Goal: Task Accomplishment & Management: Manage account settings

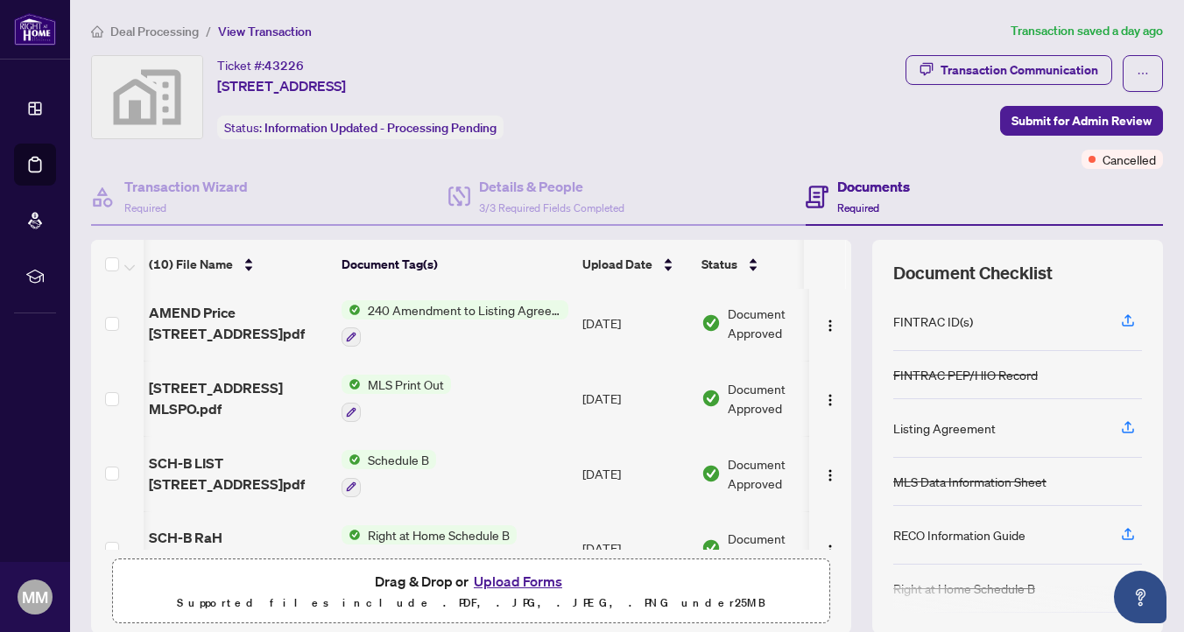
scroll to position [0, 3]
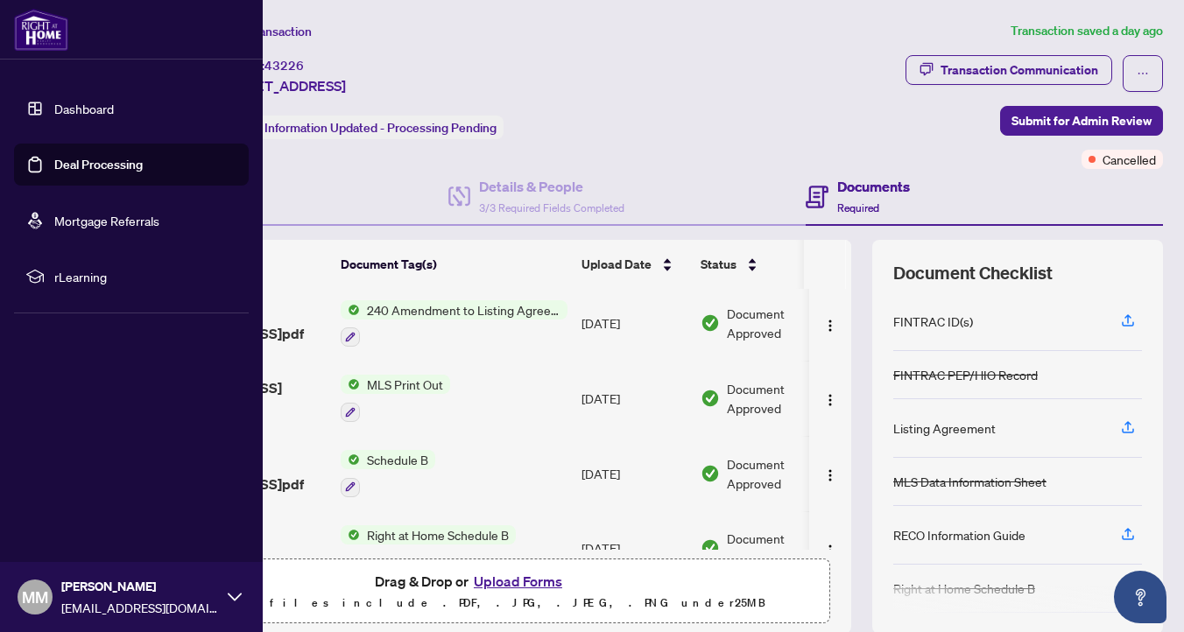
click at [83, 101] on link "Dashboard" at bounding box center [84, 109] width 60 height 16
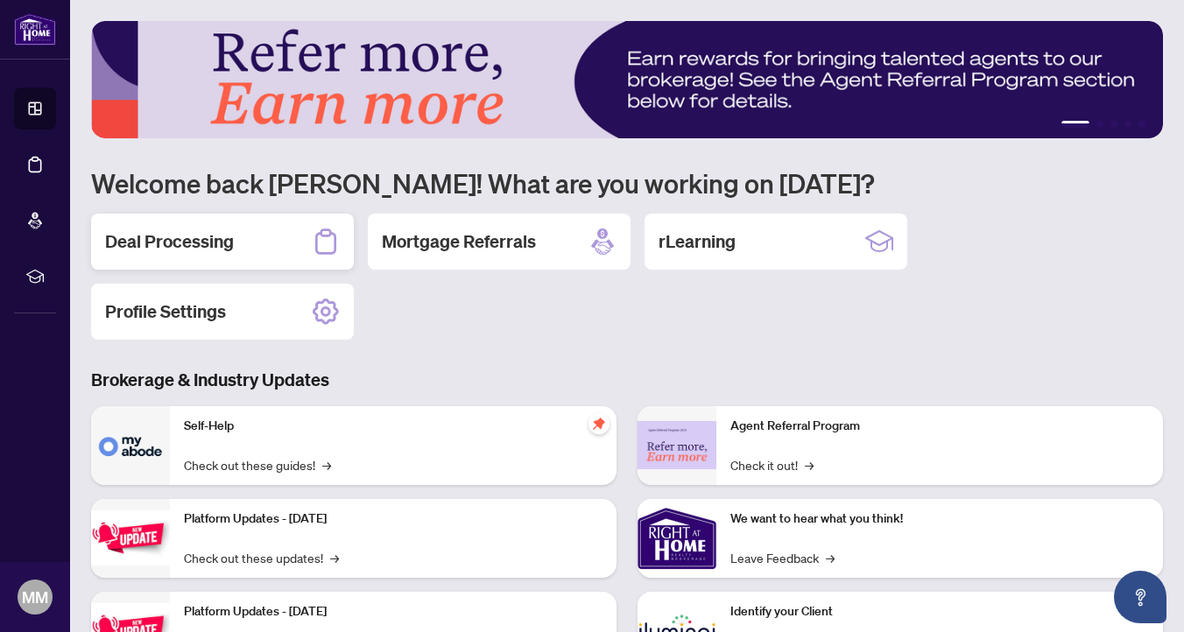
click at [212, 250] on h2 "Deal Processing" at bounding box center [169, 241] width 129 height 25
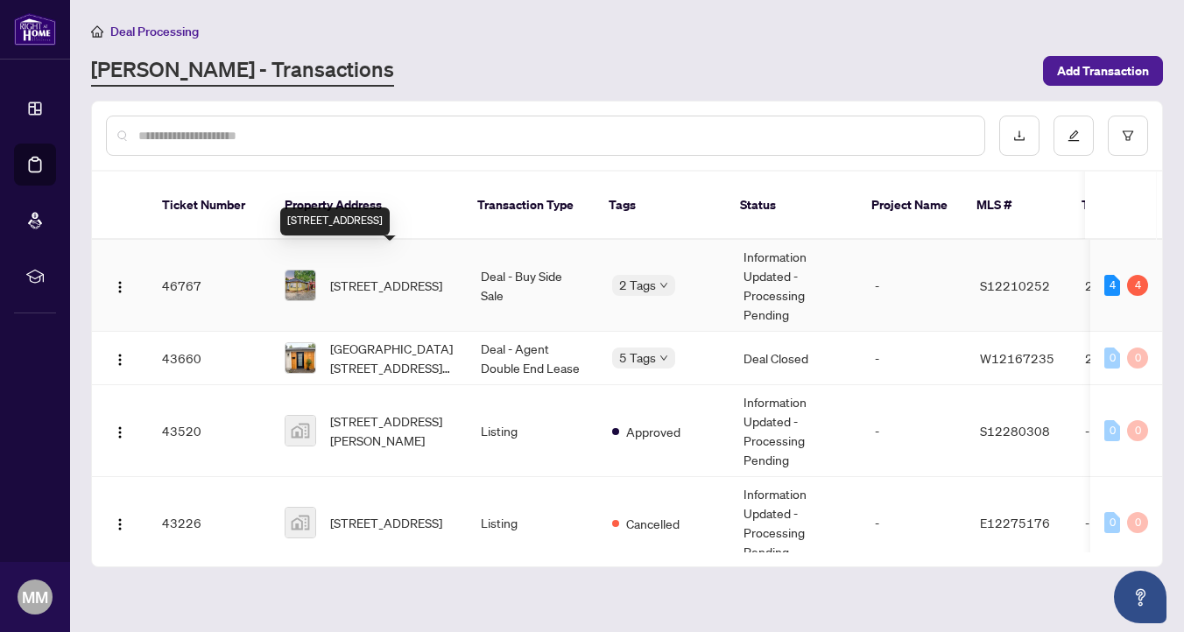
click at [349, 276] on span "[STREET_ADDRESS]" at bounding box center [386, 285] width 112 height 19
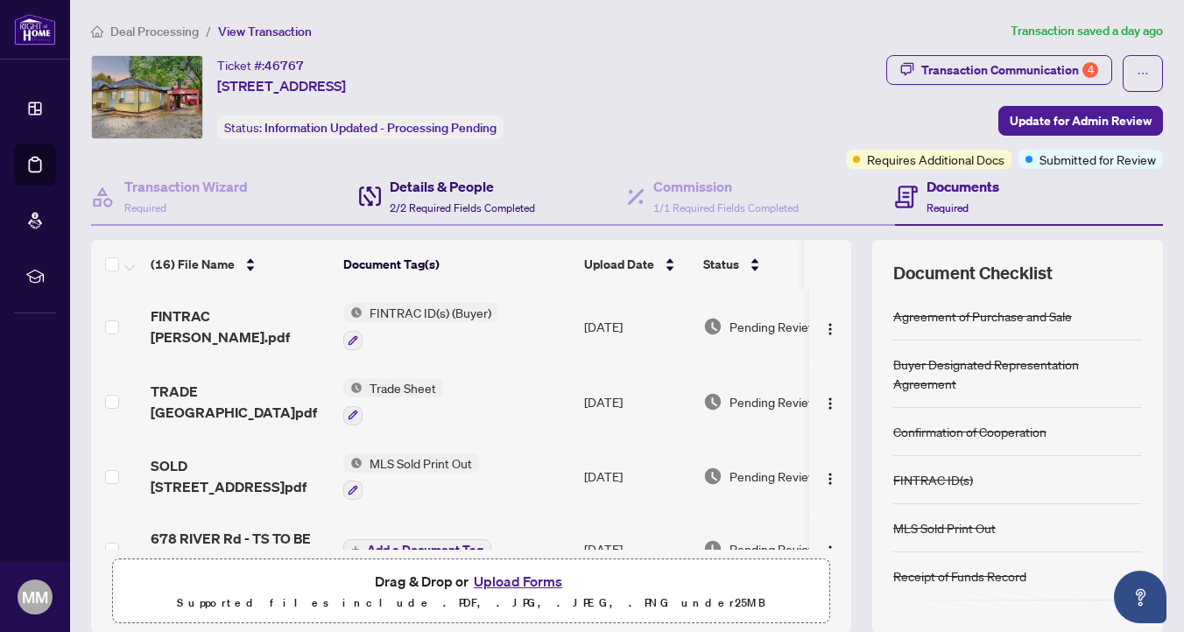
click at [410, 194] on h4 "Details & People" at bounding box center [462, 186] width 145 height 21
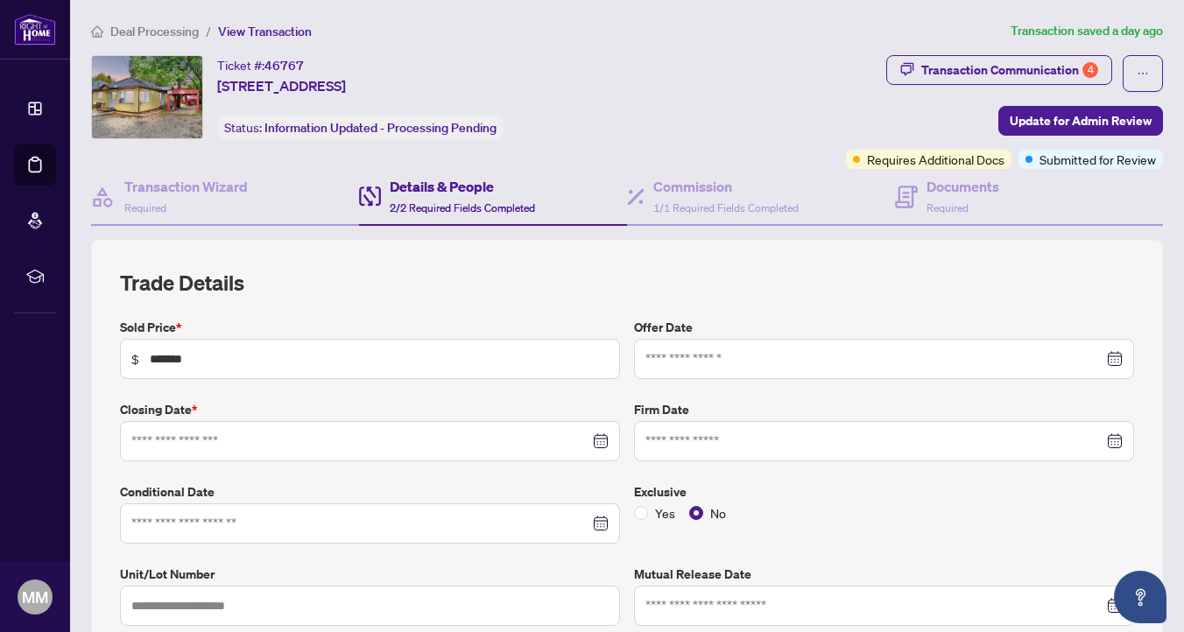
type input "**********"
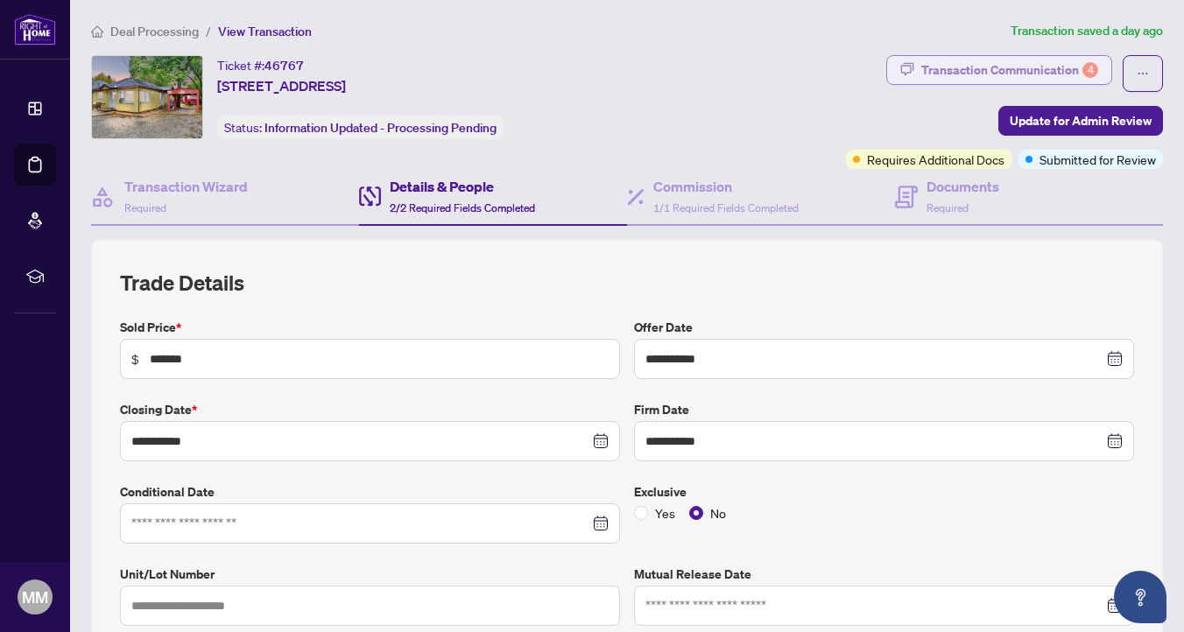
click at [1012, 73] on div "Transaction Communication 4" at bounding box center [1009, 70] width 177 height 28
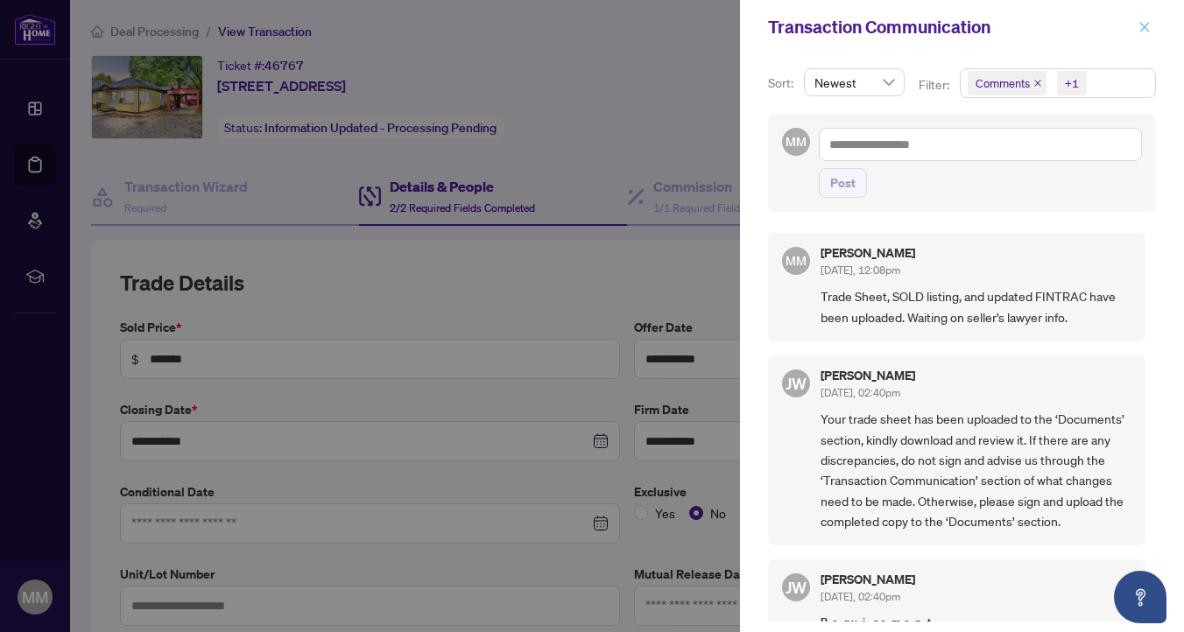
click at [1141, 29] on icon "close" at bounding box center [1145, 27] width 10 height 10
